Goal: Check status: Check status

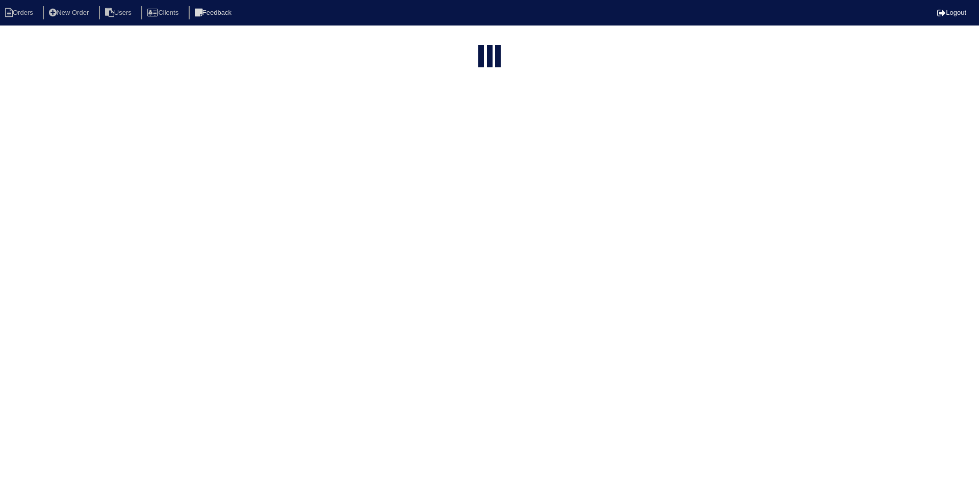
select select "15"
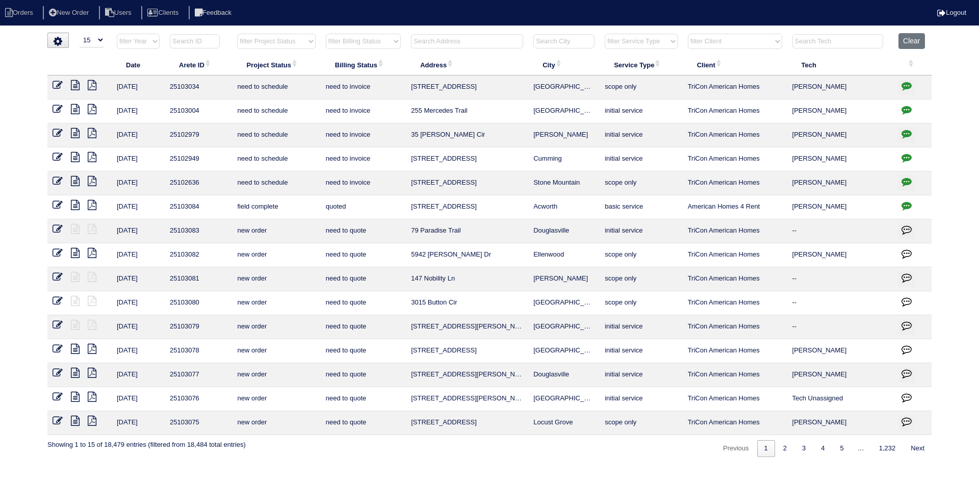
click at [463, 44] on input "text" at bounding box center [467, 41] width 112 height 14
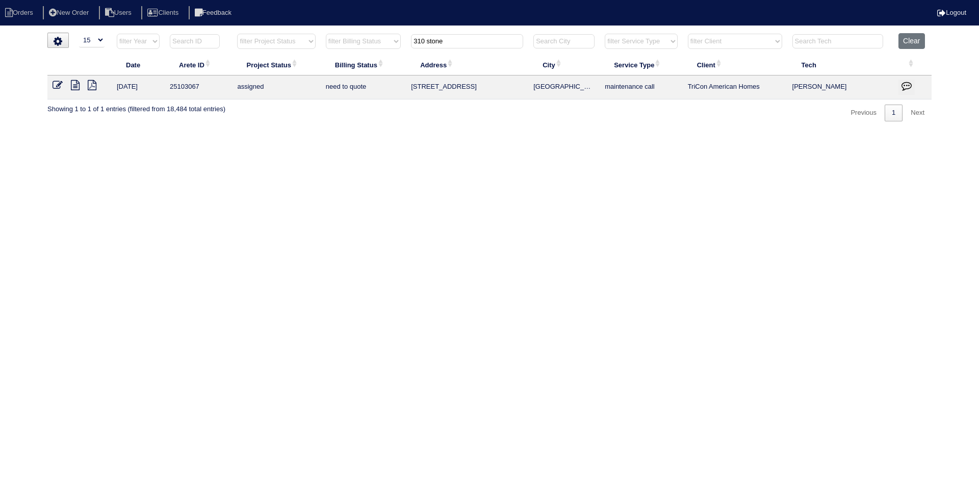
type input "310 stone"
click at [78, 85] on icon at bounding box center [75, 85] width 9 height 10
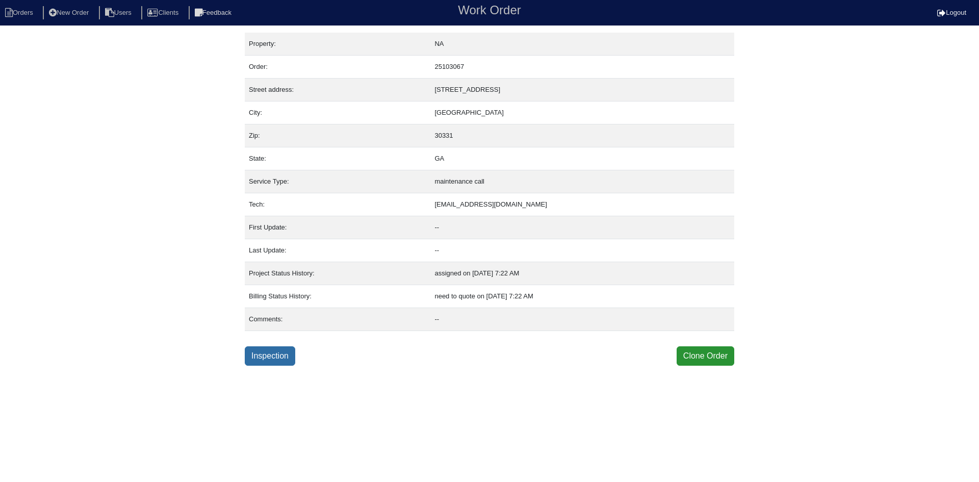
click at [261, 354] on link "Inspection" at bounding box center [270, 355] width 50 height 19
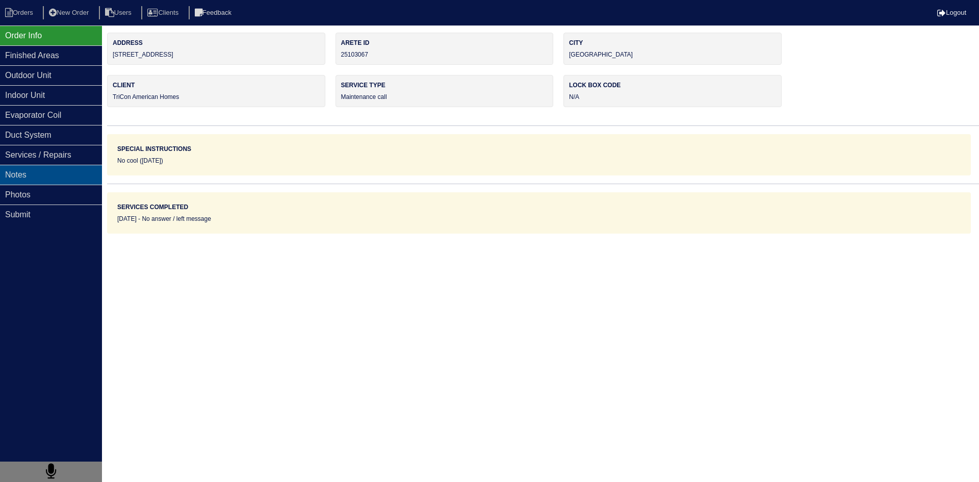
click at [40, 177] on div "Notes" at bounding box center [51, 175] width 102 height 20
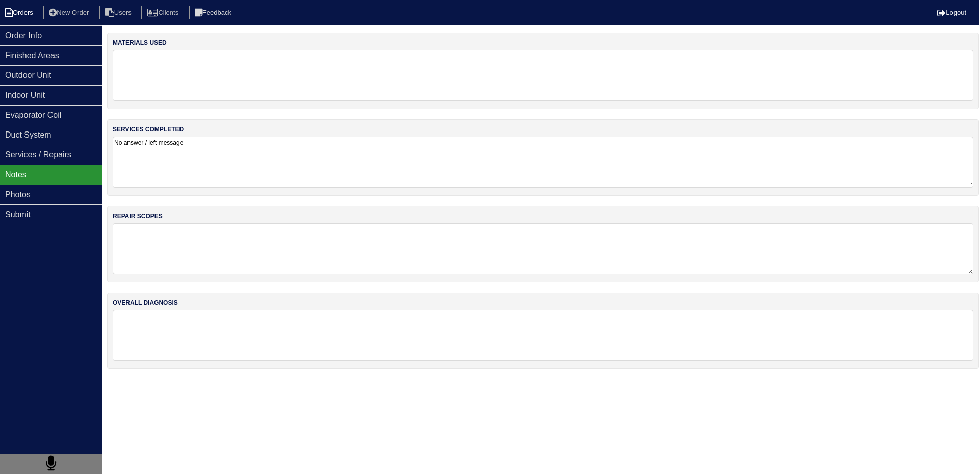
click at [41, 13] on li "Orders" at bounding box center [20, 13] width 41 height 14
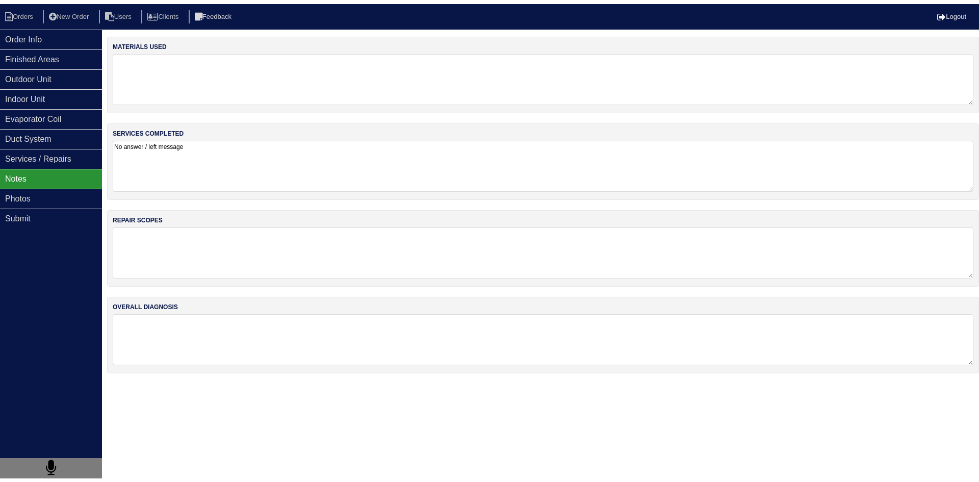
select select "15"
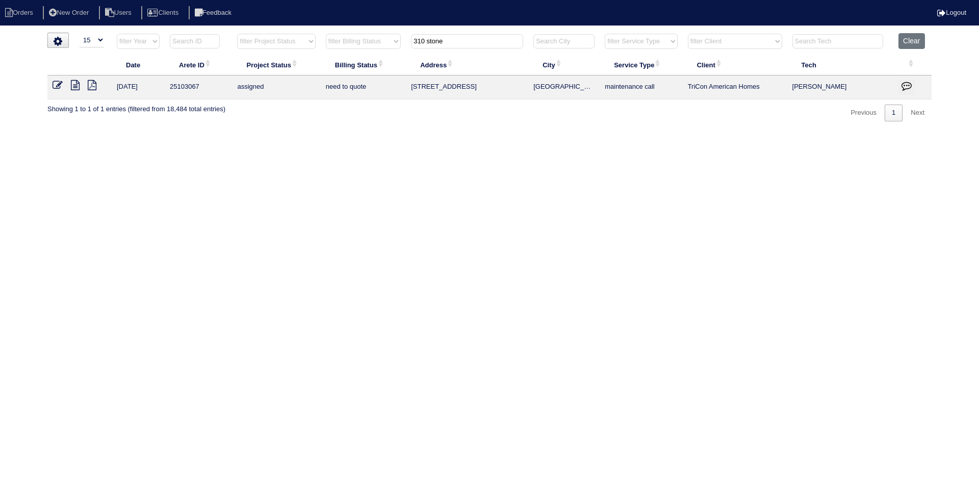
drag, startPoint x: 486, startPoint y: 41, endPoint x: 340, endPoint y: 44, distance: 145.9
click at [353, 42] on tr "filter Year -- Any Year -- 2025 2024 2023 2022 2021 2020 2019 filter Project St…" at bounding box center [489, 43] width 884 height 21
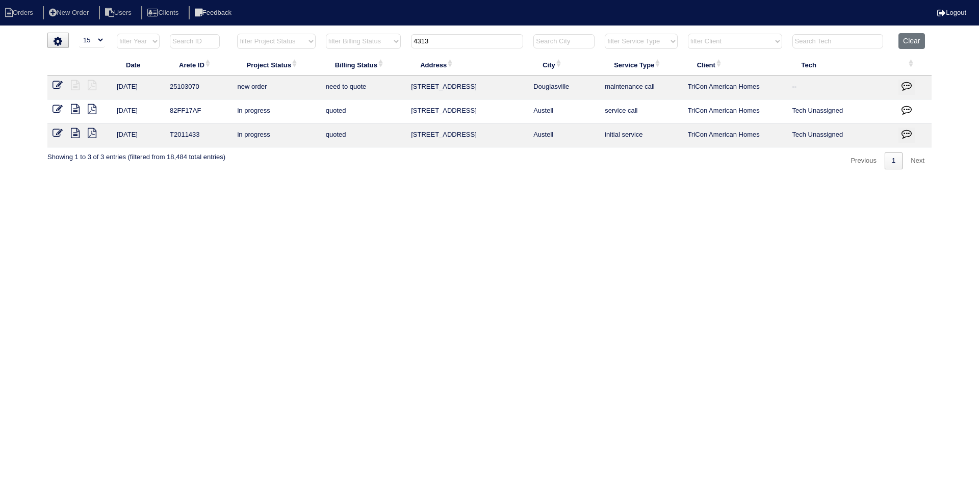
type input "4313"
click at [27, 15] on li "Orders" at bounding box center [20, 13] width 41 height 14
select select "15"
click at [456, 43] on input "4313" at bounding box center [467, 41] width 112 height 14
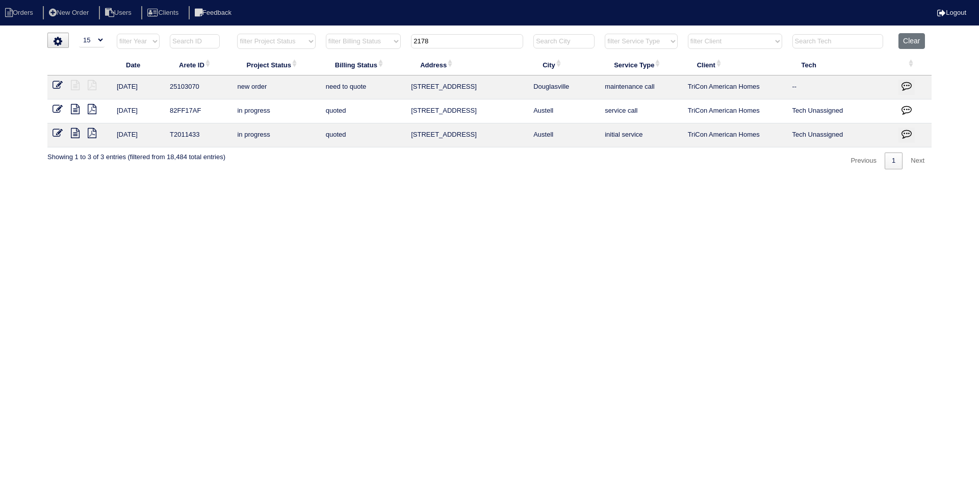
type input "2178"
